Goal: Navigation & Orientation: Find specific page/section

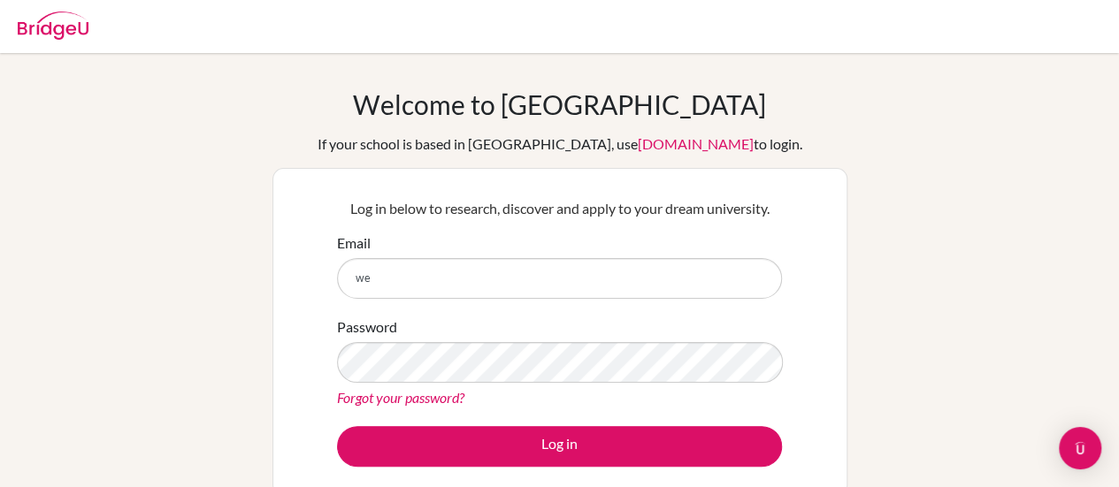
type input "w"
type input "[EMAIL_ADDRESS][DOMAIN_NAME]"
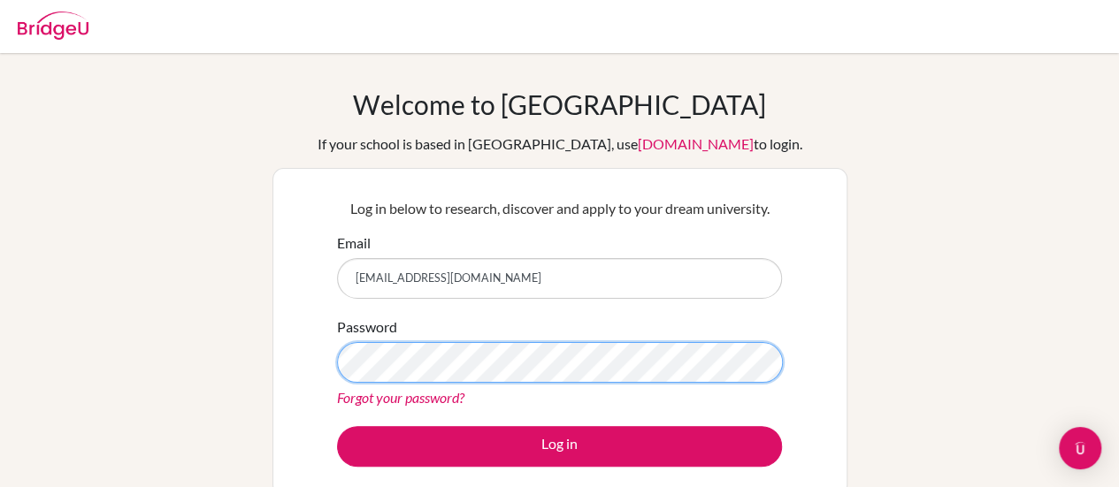
click at [267, 350] on div "Welcome to [GEOGRAPHIC_DATA] If your school is based in [GEOGRAPHIC_DATA], use …" at bounding box center [559, 377] width 1119 height 579
click at [337, 426] on button "Log in" at bounding box center [559, 446] width 445 height 41
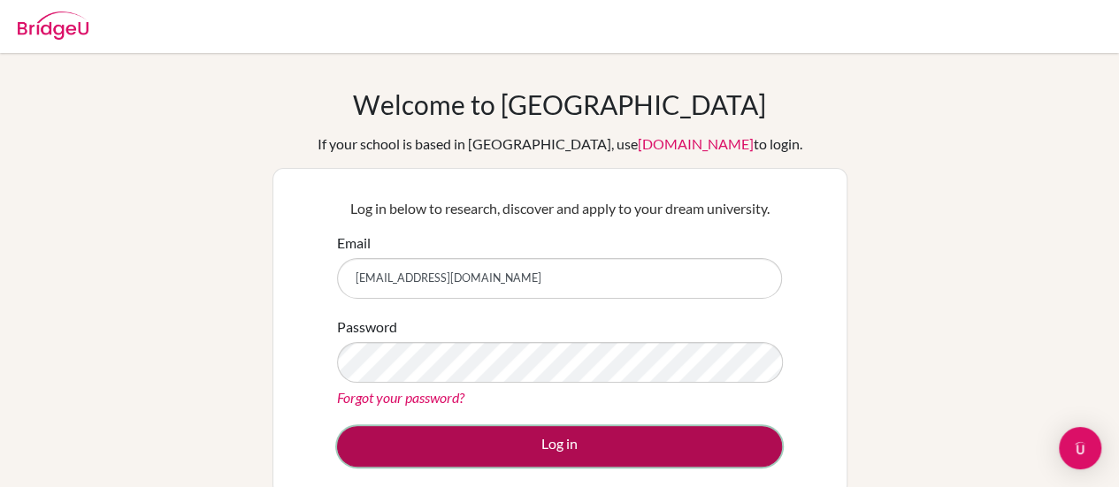
click at [524, 441] on button "Log in" at bounding box center [559, 446] width 445 height 41
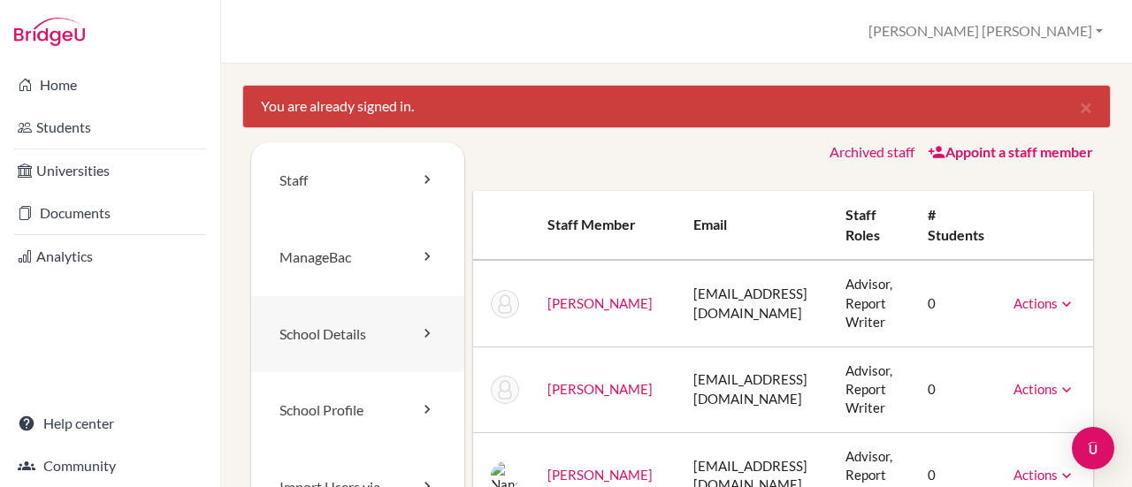
click at [380, 325] on link "School Details" at bounding box center [357, 334] width 213 height 77
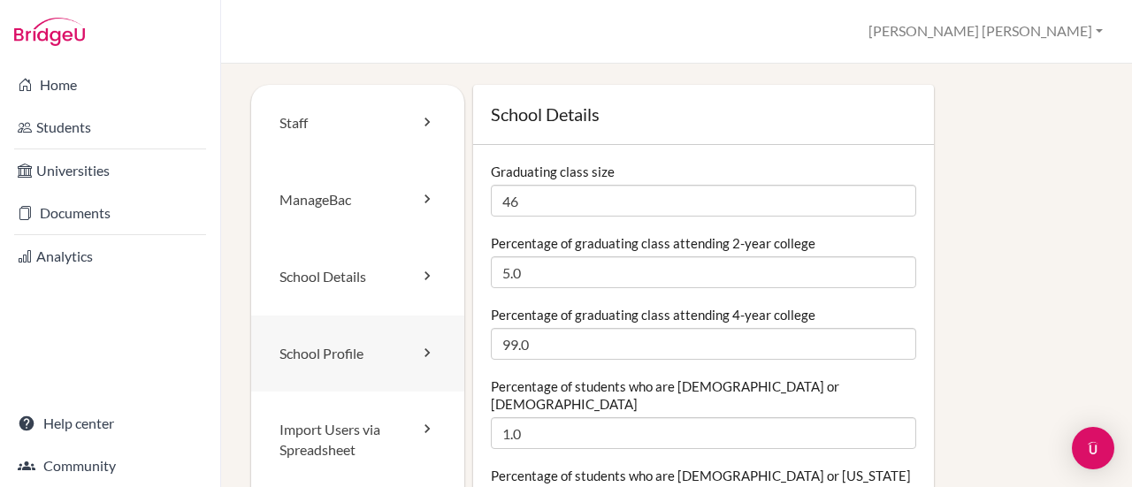
click at [403, 350] on link "School Profile" at bounding box center [357, 354] width 213 height 77
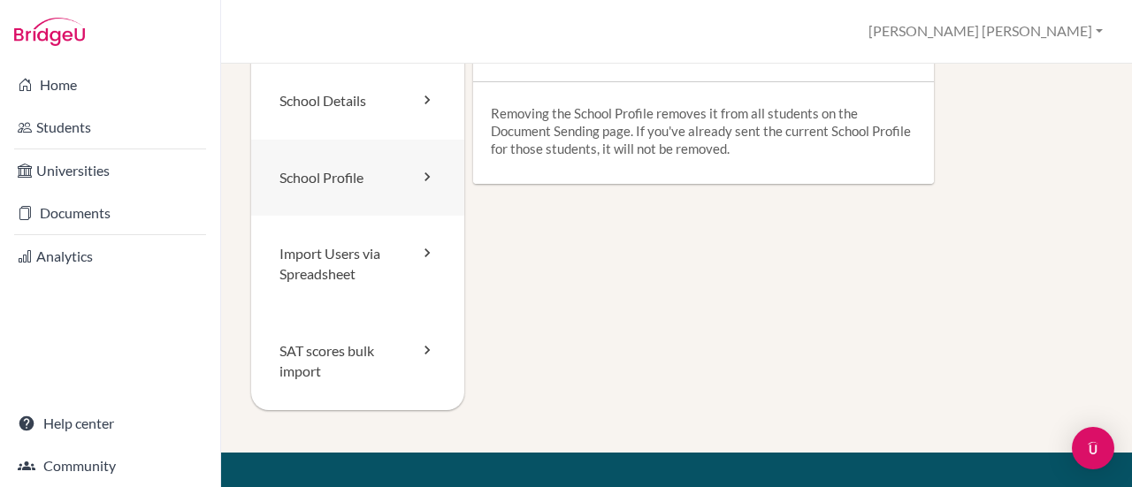
scroll to position [88, 0]
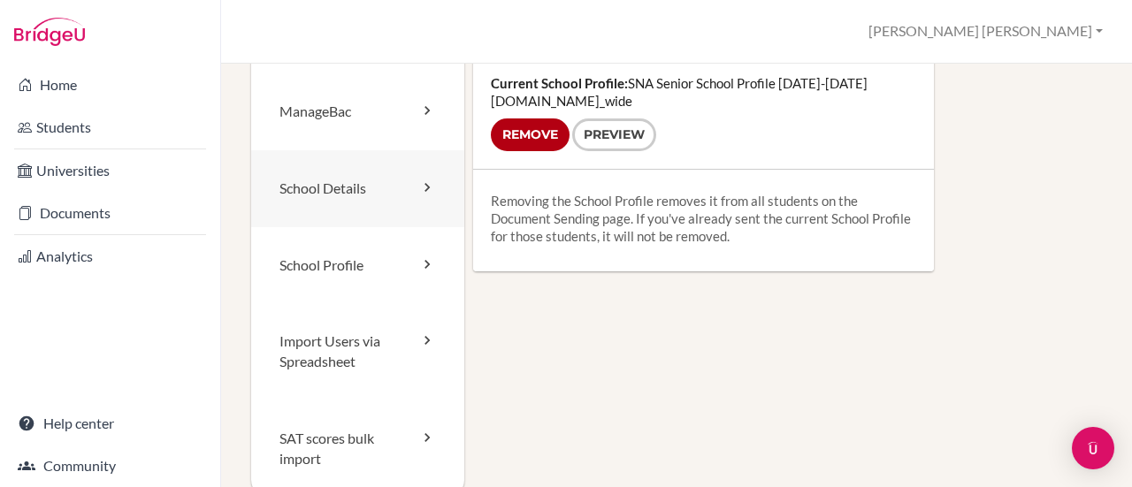
click at [334, 187] on link "School Details" at bounding box center [357, 188] width 213 height 77
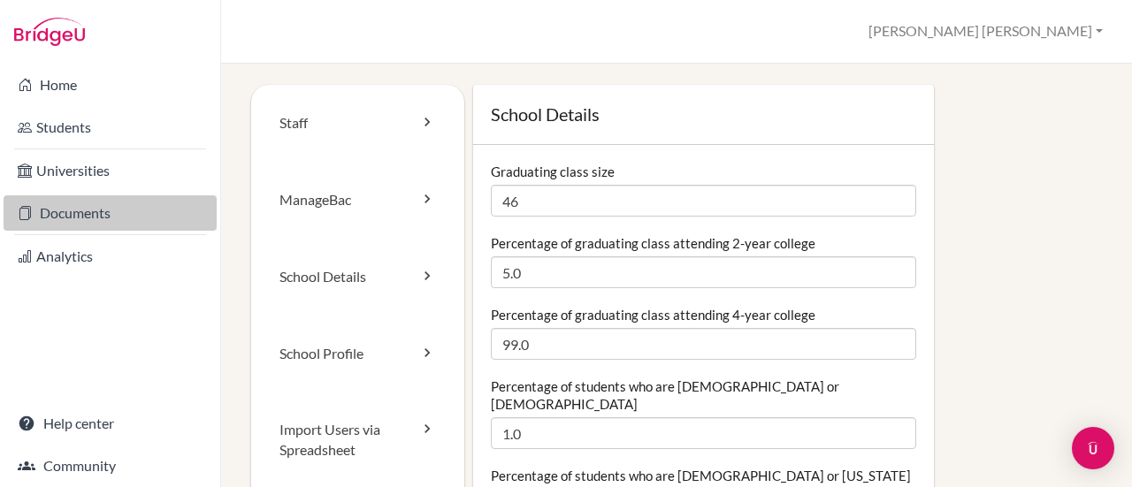
click at [111, 211] on link "Documents" at bounding box center [110, 213] width 213 height 35
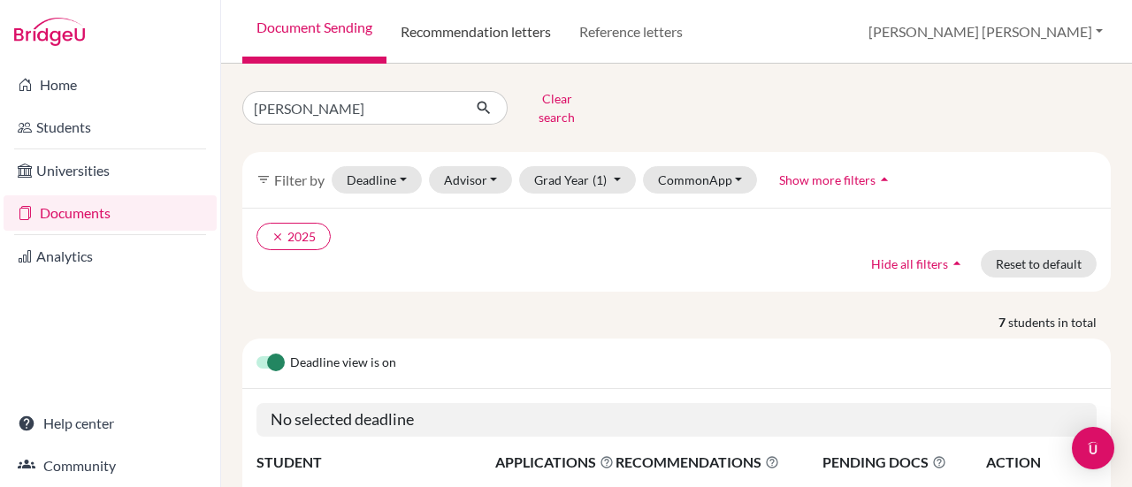
click at [453, 38] on link "Recommendation letters" at bounding box center [476, 32] width 179 height 64
